Goal: Task Accomplishment & Management: Manage account settings

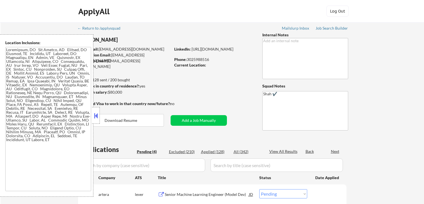
select select ""pending""
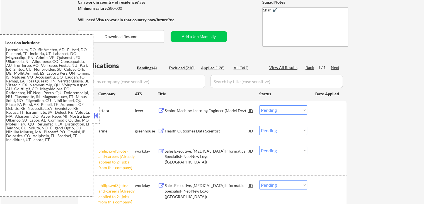
click at [173, 111] on div "Senior Machine Learning Engineer (Model Dev)" at bounding box center [207, 111] width 84 height 6
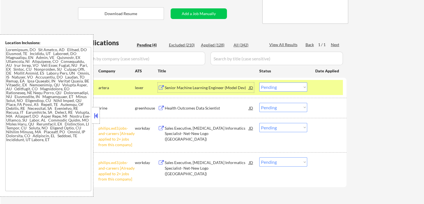
scroll to position [139, 0]
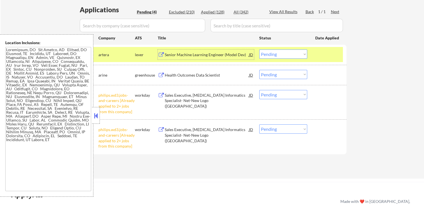
click at [164, 70] on div "Health Outcomes Data Scientist JD" at bounding box center [206, 75] width 96 height 10
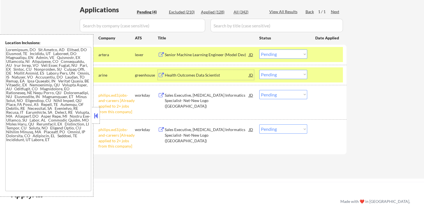
scroll to position [167, 0]
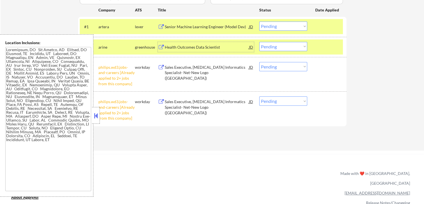
click at [274, 100] on select "Choose an option... Pending Applied Excluded (Questions) Excluded (Expired) Exc…" at bounding box center [283, 100] width 48 height 9
select select ""excluded__other_""
click at [259, 96] on select "Choose an option... Pending Applied Excluded (Questions) Excluded (Expired) Exc…" at bounding box center [283, 100] width 48 height 9
drag, startPoint x: 279, startPoint y: 66, endPoint x: 281, endPoint y: 69, distance: 4.3
click at [279, 66] on select "Choose an option... Pending Applied Excluded (Questions) Excluded (Expired) Exc…" at bounding box center [283, 66] width 48 height 9
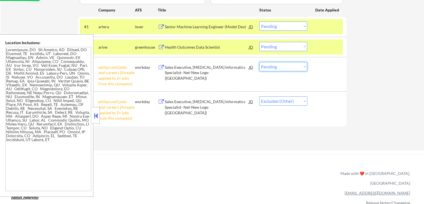
select select ""excluded__other_""
click at [259, 62] on select "Choose an option... Pending Applied Excluded (Questions) Excluded (Expired) Exc…" at bounding box center [283, 66] width 48 height 9
click at [284, 44] on select "Choose an option... Pending Applied Excluded (Questions) Excluded (Expired) Exc…" at bounding box center [283, 46] width 48 height 9
select select ""excluded__expired_""
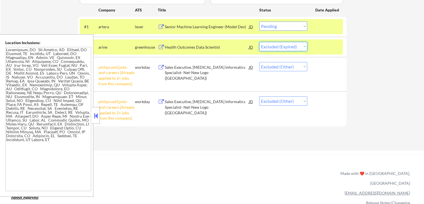
click at [259, 42] on select "Choose an option... Pending Applied Excluded (Questions) Excluded (Expired) Exc…" at bounding box center [283, 46] width 48 height 9
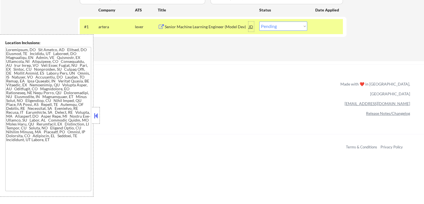
click at [252, 27] on div "JD" at bounding box center [252, 26] width 6 height 10
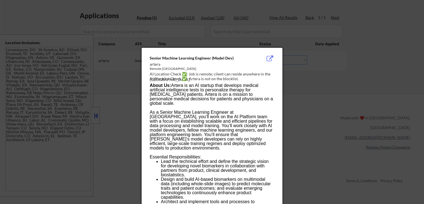
scroll to position [115, 0]
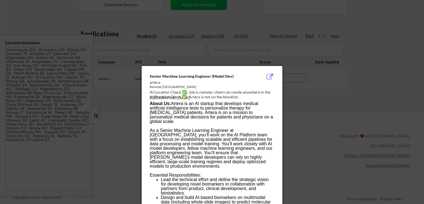
click at [358, 87] on div at bounding box center [212, 102] width 424 height 204
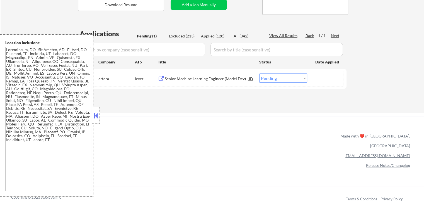
click at [296, 83] on div "#1 artera lever Senior Machine Learning Engineer (Model Dev) JD Choose an optio…" at bounding box center [211, 78] width 263 height 15
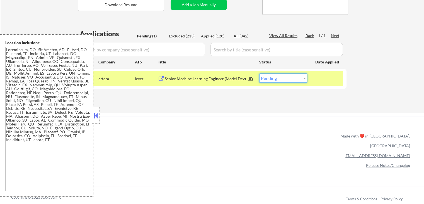
click at [279, 77] on select "Choose an option... Pending Applied Excluded (Questions) Excluded (Expired) Exc…" at bounding box center [283, 77] width 48 height 9
select select ""applied""
click at [259, 73] on select "Choose an option... Pending Applied Excluded (Questions) Excluded (Expired) Exc…" at bounding box center [283, 77] width 48 height 9
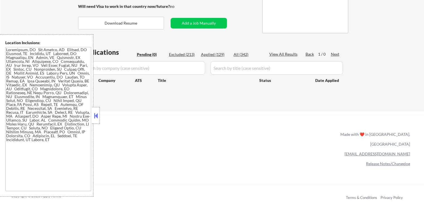
scroll to position [88, 0]
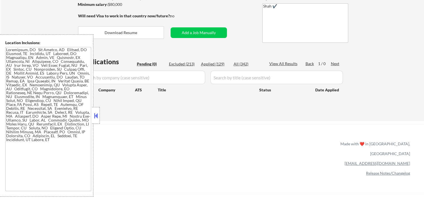
click at [221, 62] on div "Applied (129)" at bounding box center [215, 64] width 28 height 6
select select ""applied""
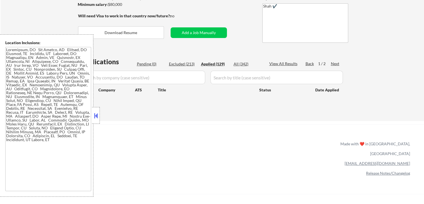
select select ""applied""
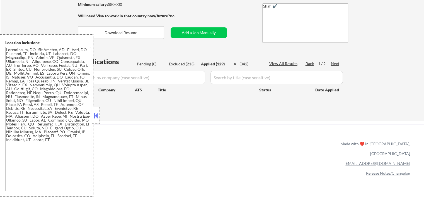
select select ""applied""
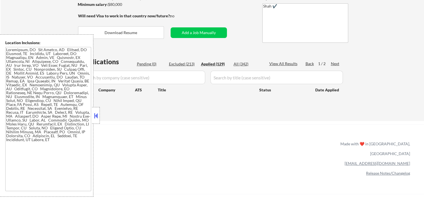
select select ""applied""
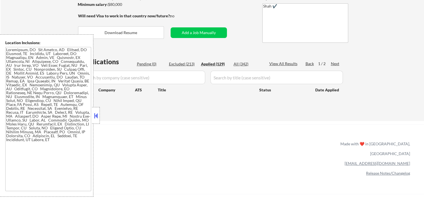
select select ""applied""
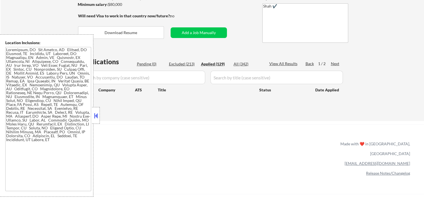
select select ""applied""
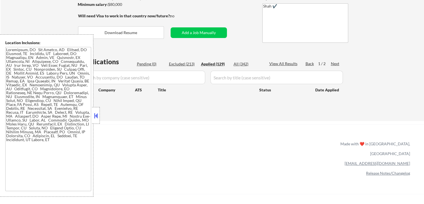
select select ""applied""
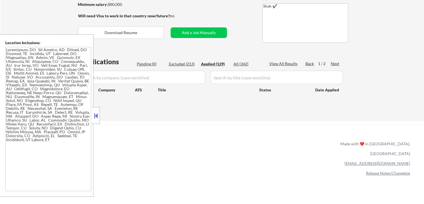
select select ""applied""
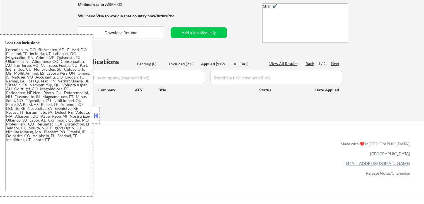
select select ""applied""
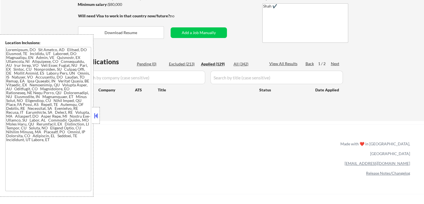
select select ""applied""
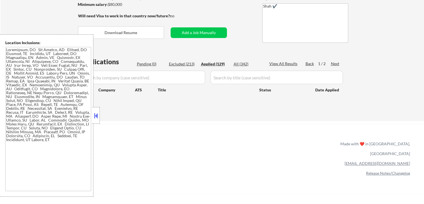
select select ""applied""
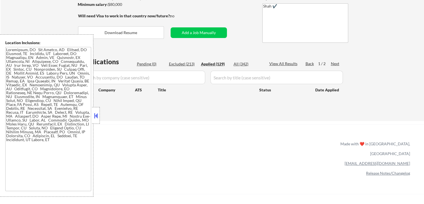
select select ""applied""
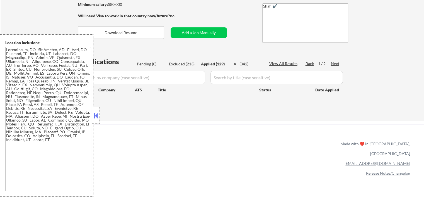
select select ""applied""
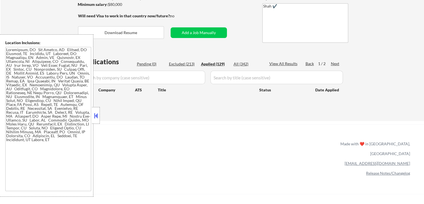
select select ""applied""
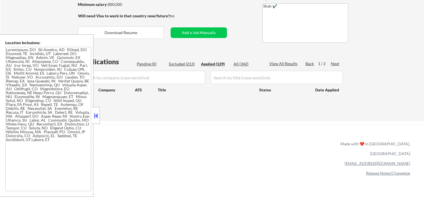
select select ""applied""
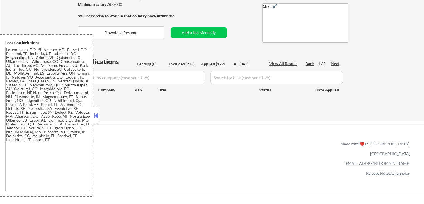
select select ""applied""
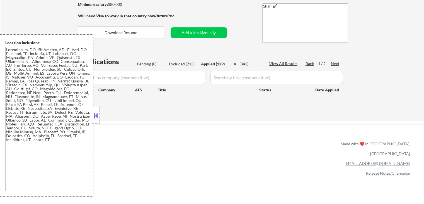
select select ""applied""
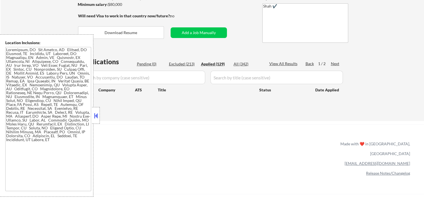
select select ""applied""
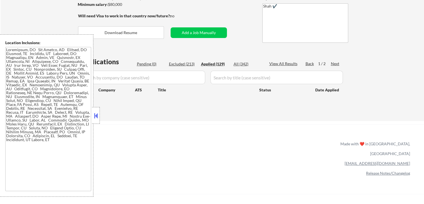
select select ""applied""
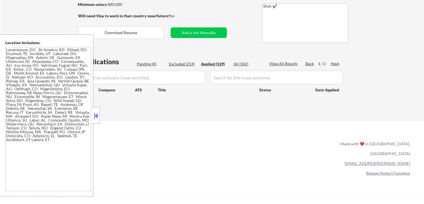
select select ""applied""
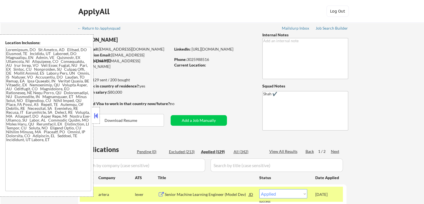
scroll to position [0, 0]
drag, startPoint x: 176, startPoint y: 83, endPoint x: 152, endPoint y: 81, distance: 24.6
